Goal: Find contact information: Find contact information

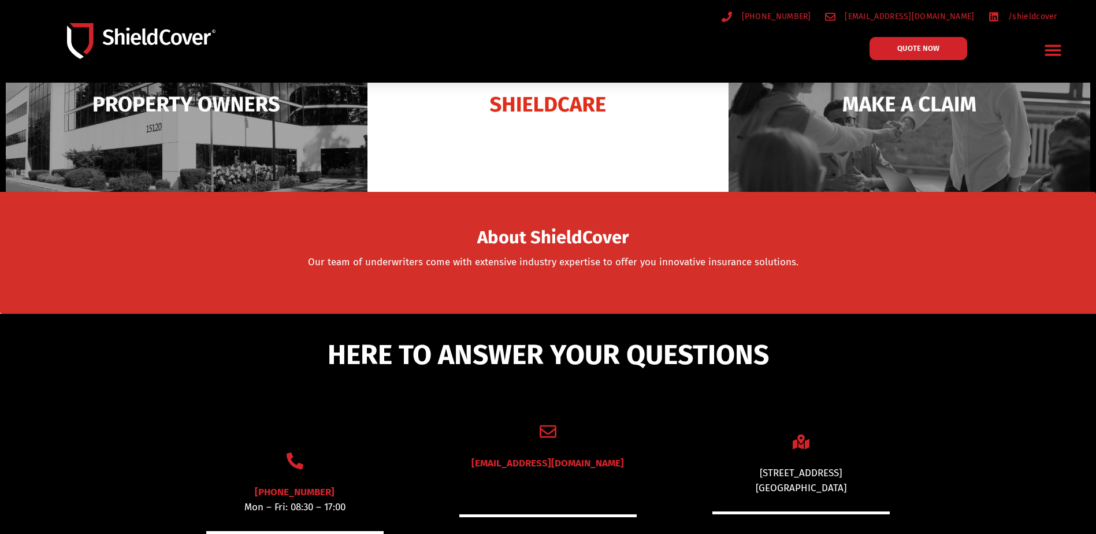
scroll to position [58, 0]
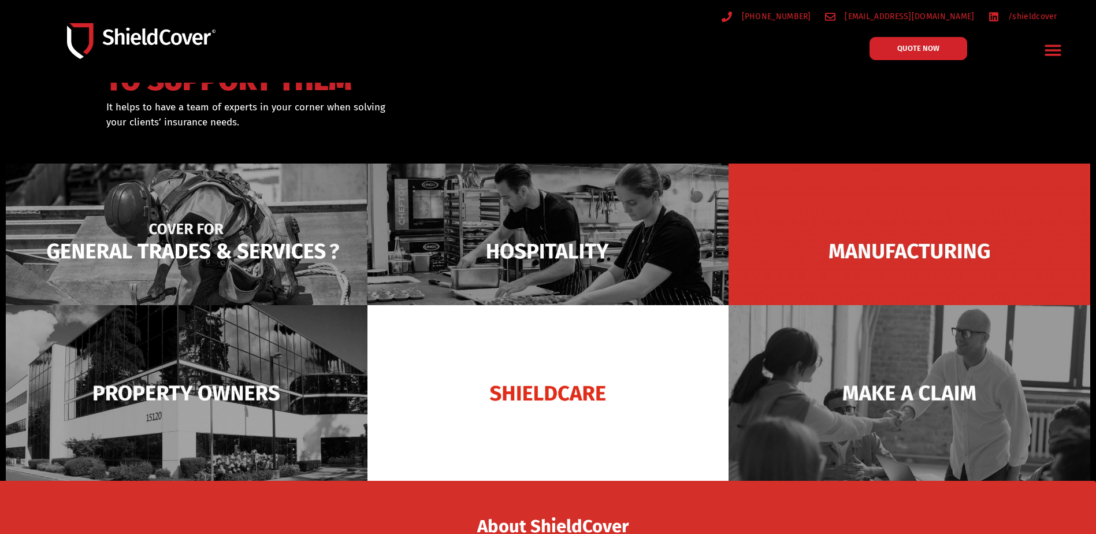
click at [218, 250] on img at bounding box center [187, 251] width 362 height 176
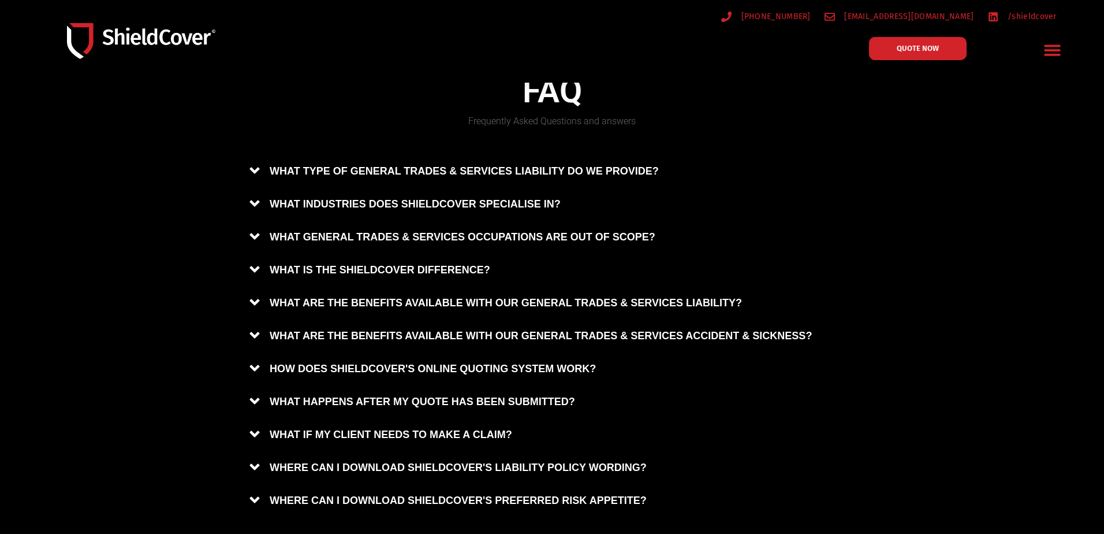
scroll to position [710, 0]
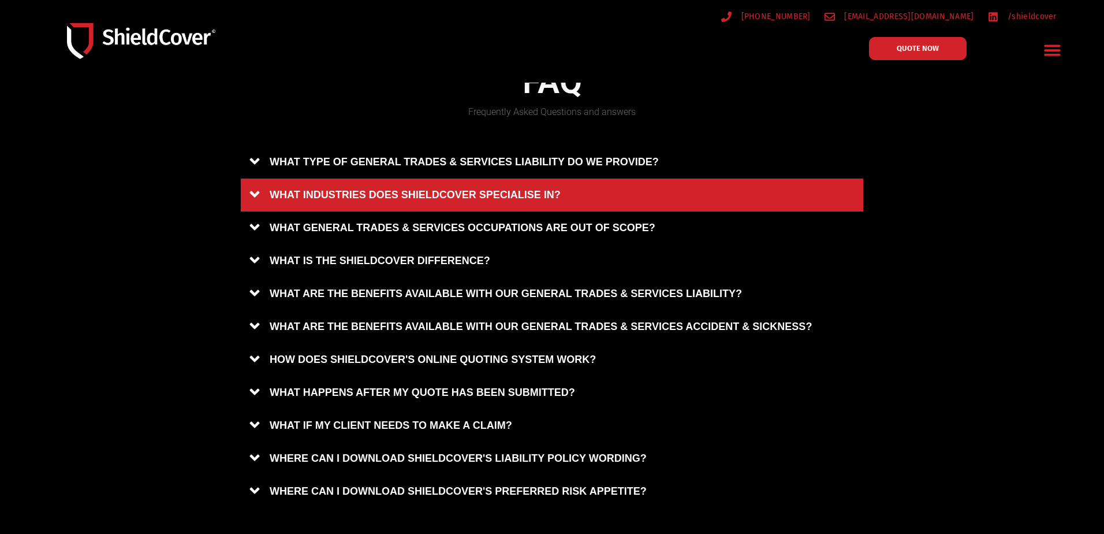
click at [451, 187] on link "WHAT INDUSTRIES DOES SHIELDCOVER SPECIALISE IN?" at bounding box center [552, 194] width 623 height 33
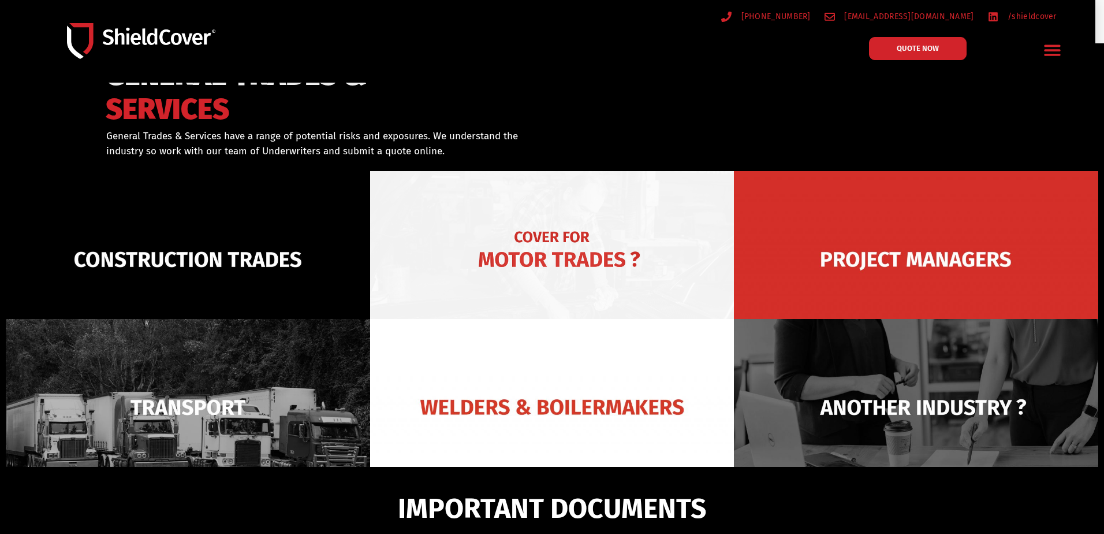
scroll to position [0, 0]
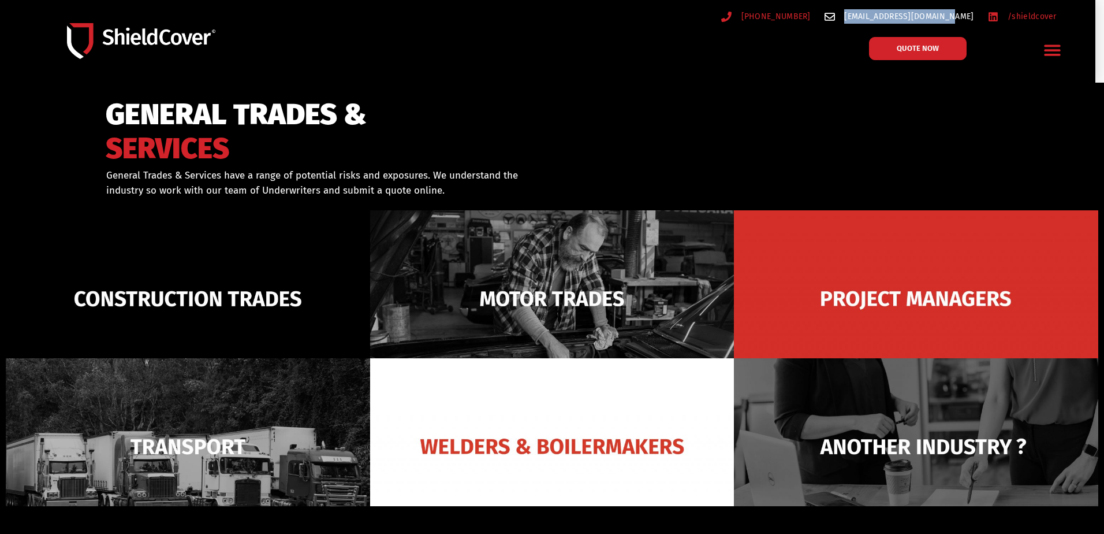
drag, startPoint x: 975, startPoint y: 18, endPoint x: 877, endPoint y: 23, distance: 98.9
click at [876, 23] on ul "(07) 3510 9535 hello@shieldcover.com.au /shieldcover" at bounding box center [818, 16] width 492 height 14
copy span "[EMAIL_ADDRESS][DOMAIN_NAME]"
